Goal: Information Seeking & Learning: Check status

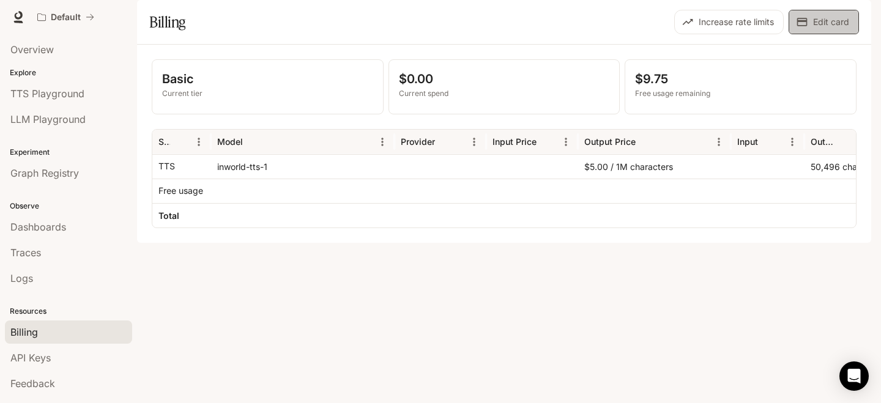
click at [803, 26] on icon "button" at bounding box center [802, 22] width 10 height 8
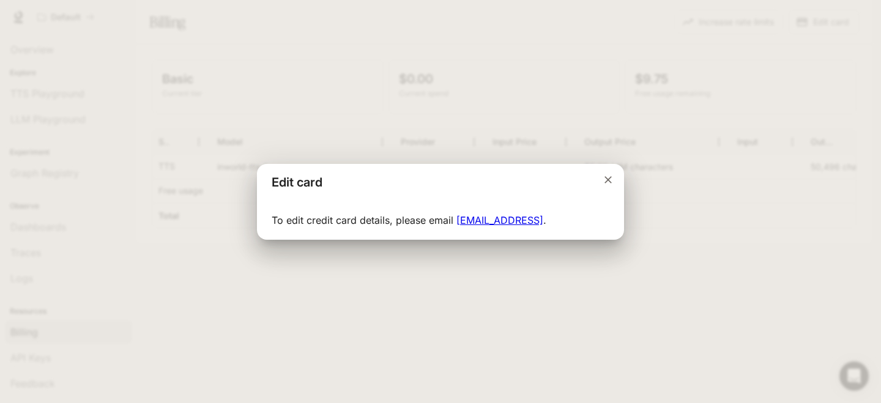
click at [542, 65] on div "Edit card To edit credit card details, please email support-billing@inworld.ai ." at bounding box center [440, 201] width 881 height 403
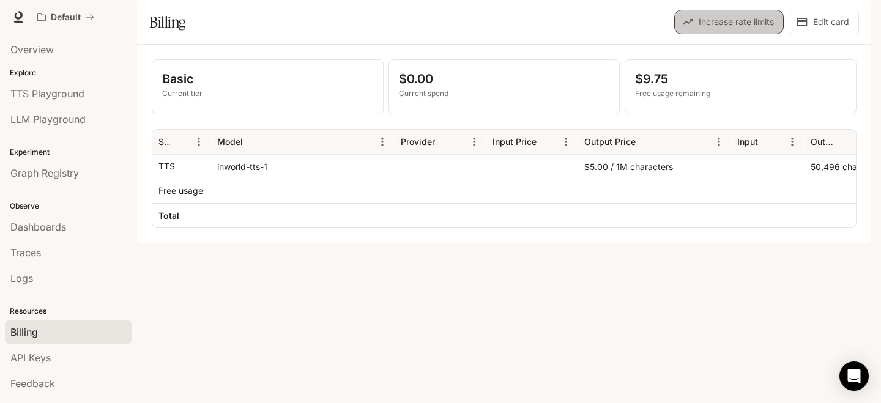
click at [738, 34] on button "Increase rate limits" at bounding box center [728, 22] width 109 height 24
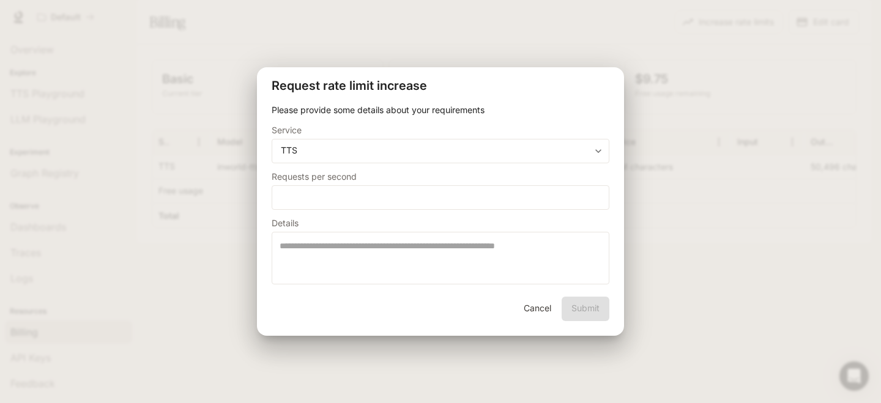
click at [638, 40] on div "**********" at bounding box center [440, 201] width 881 height 403
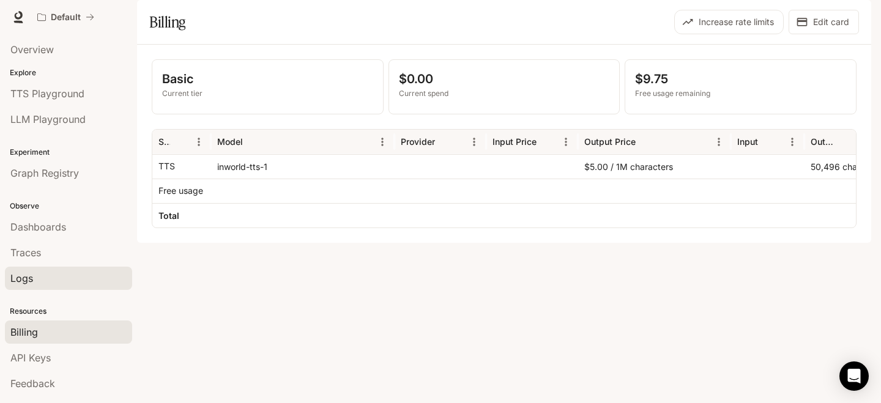
click at [35, 275] on div "Logs" at bounding box center [68, 278] width 116 height 15
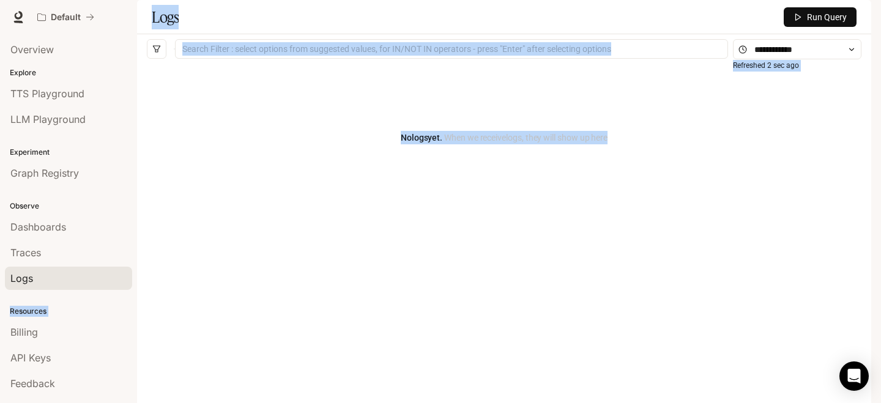
drag, startPoint x: 32, startPoint y: 265, endPoint x: 277, endPoint y: 221, distance: 249.3
click at [277, 221] on main "Portal Overview Explore TTS Playground LLM Playground Experiment Graph Registry…" at bounding box center [504, 207] width 734 height 414
click at [277, 211] on div "No logs yet. When we receive logs , they will show up here" at bounding box center [504, 137] width 714 height 147
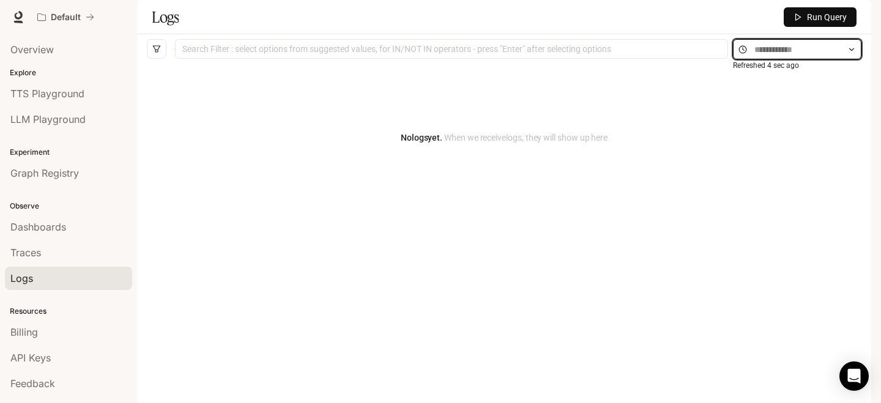
click at [760, 56] on input "text" at bounding box center [797, 49] width 86 height 13
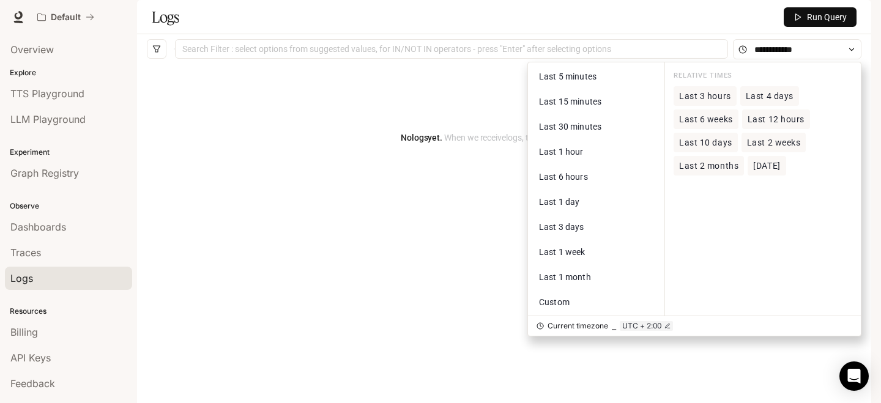
click at [784, 125] on span "Last 12 hours" at bounding box center [775, 119] width 57 height 10
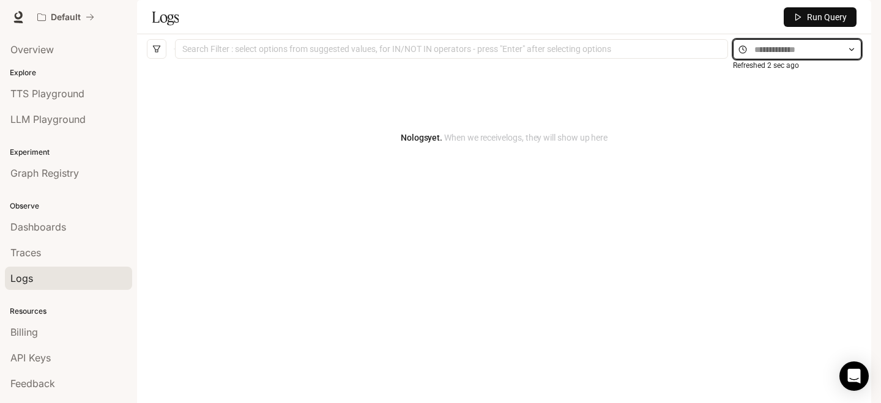
click at [822, 56] on input "text" at bounding box center [797, 49] width 86 height 13
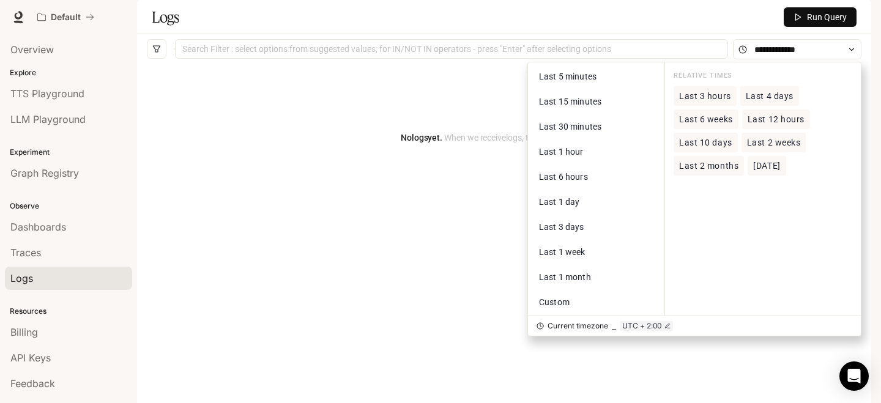
click at [774, 148] on span "Last 2 weeks" at bounding box center [774, 143] width 54 height 10
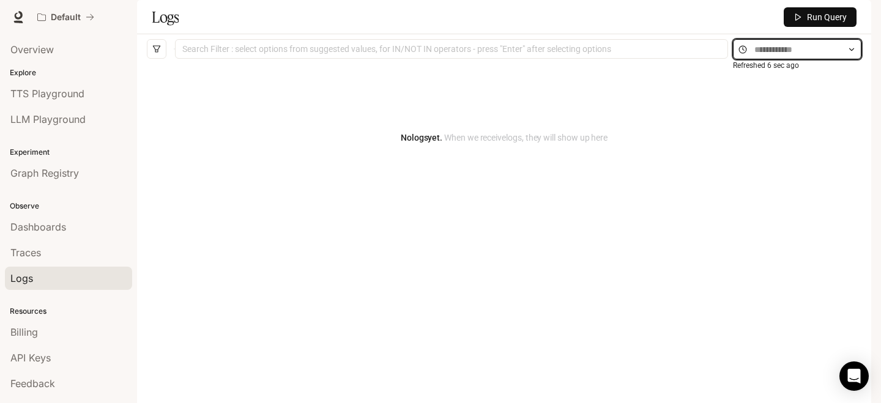
click at [814, 56] on input "text" at bounding box center [797, 49] width 86 height 13
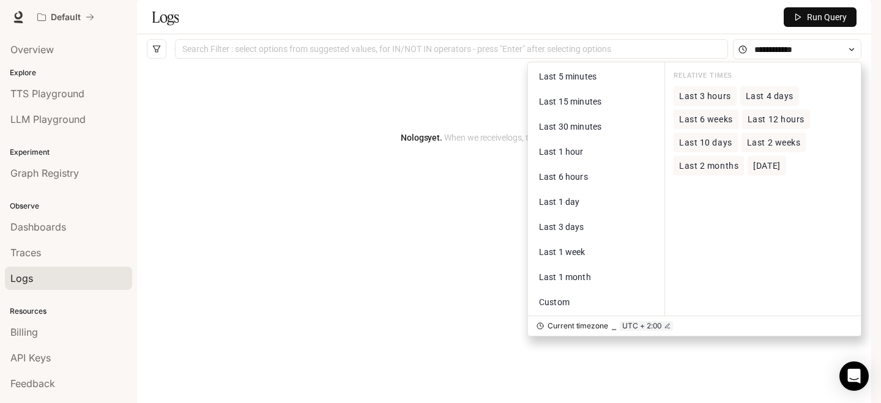
click at [711, 148] on span "Last 10 days" at bounding box center [705, 143] width 53 height 10
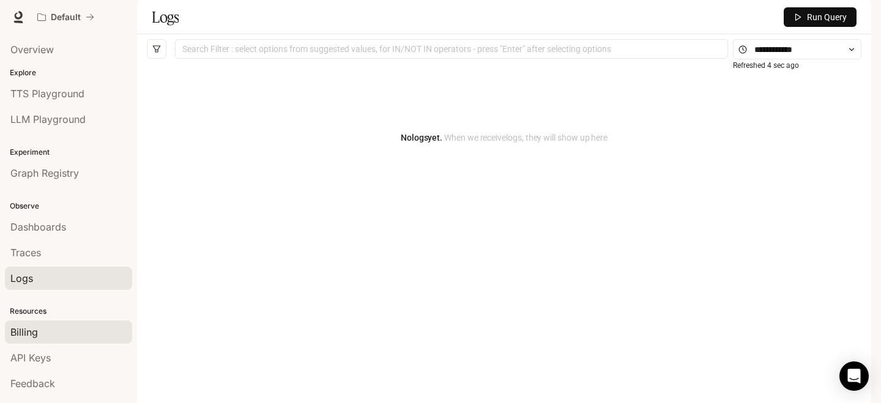
click at [34, 327] on span "Billing" at bounding box center [24, 332] width 28 height 15
